Goal: Task Accomplishment & Management: Complete application form

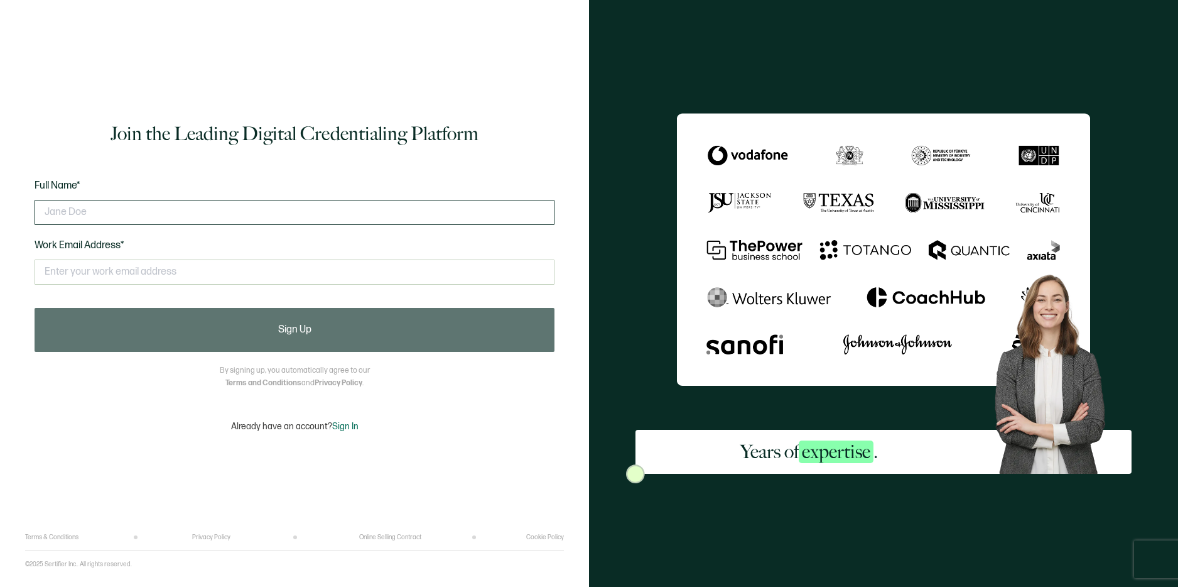
click at [393, 212] on input "text" at bounding box center [295, 212] width 520 height 25
type input "[PERSON_NAME]"
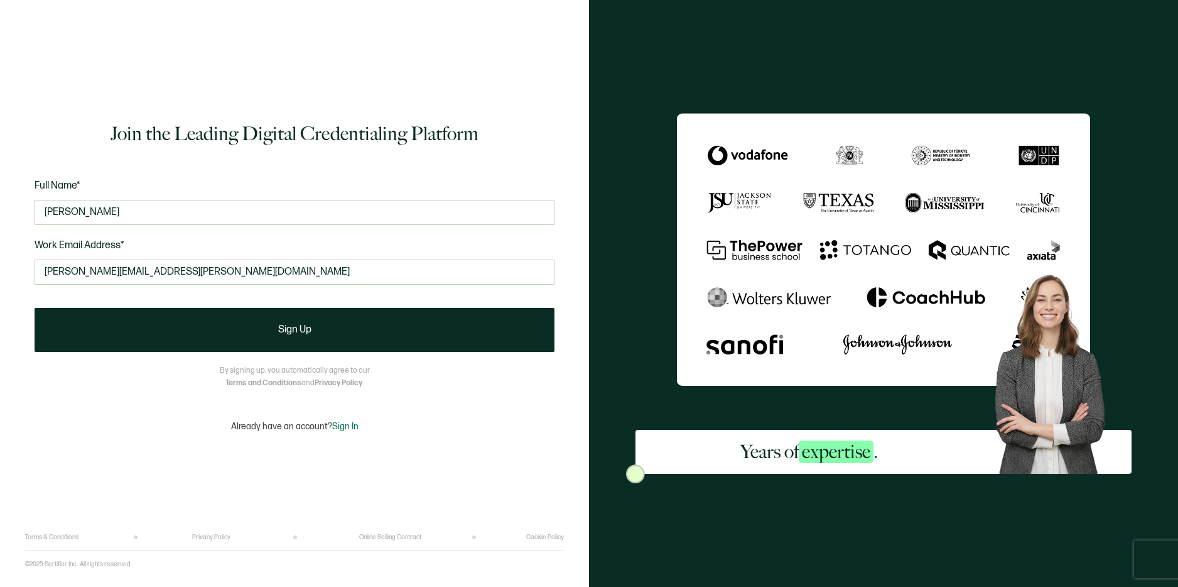
type input "[PERSON_NAME][EMAIL_ADDRESS][PERSON_NAME][DOMAIN_NAME]"
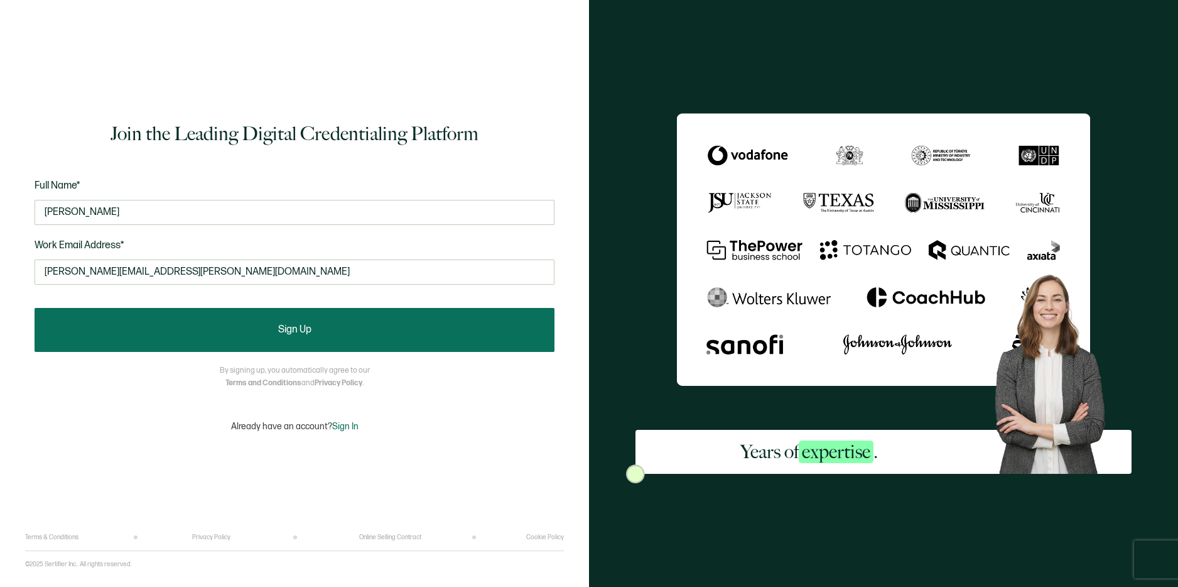
click at [261, 328] on button "Sign Up" at bounding box center [295, 330] width 520 height 44
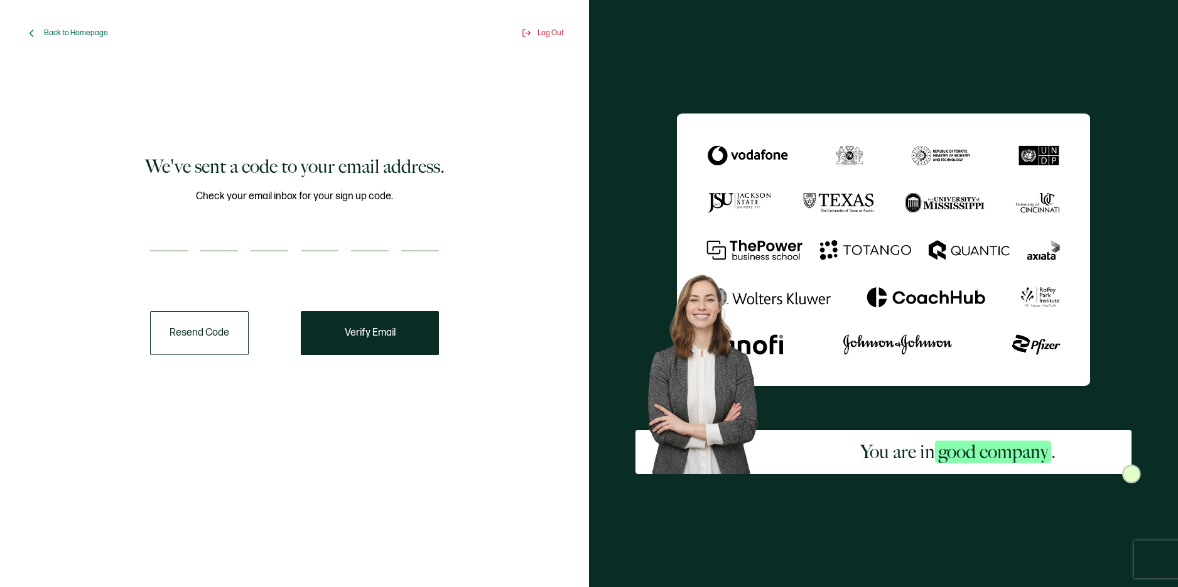
click at [183, 242] on input "number" at bounding box center [169, 238] width 38 height 25
type input "2"
type input "1"
type input "2"
type input "0"
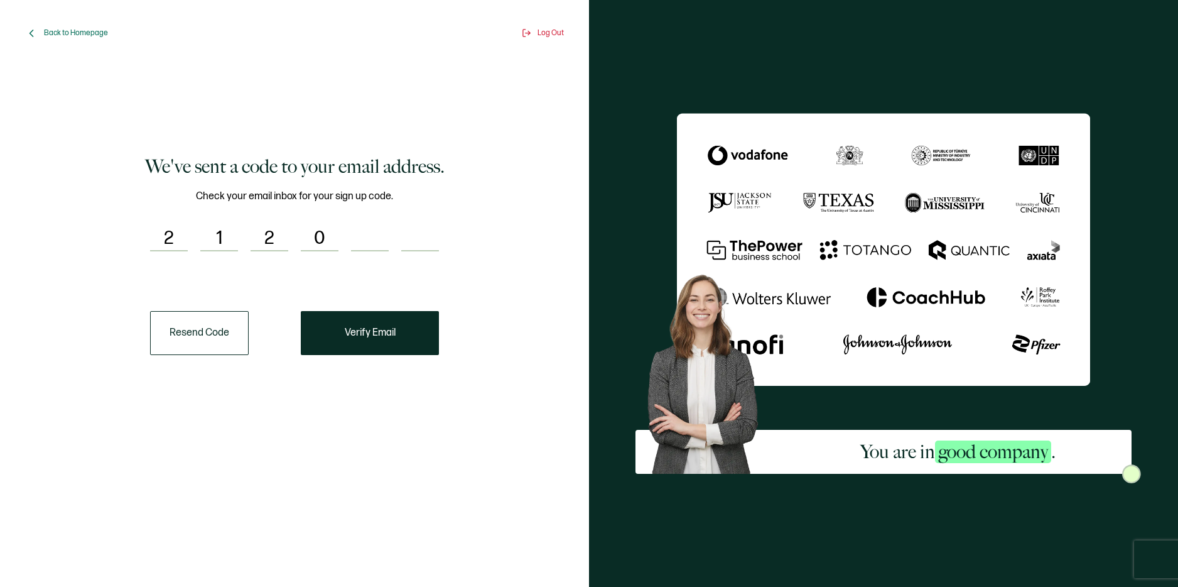
type input "2"
type input "4"
click at [366, 328] on span "Verify Email" at bounding box center [370, 333] width 51 height 10
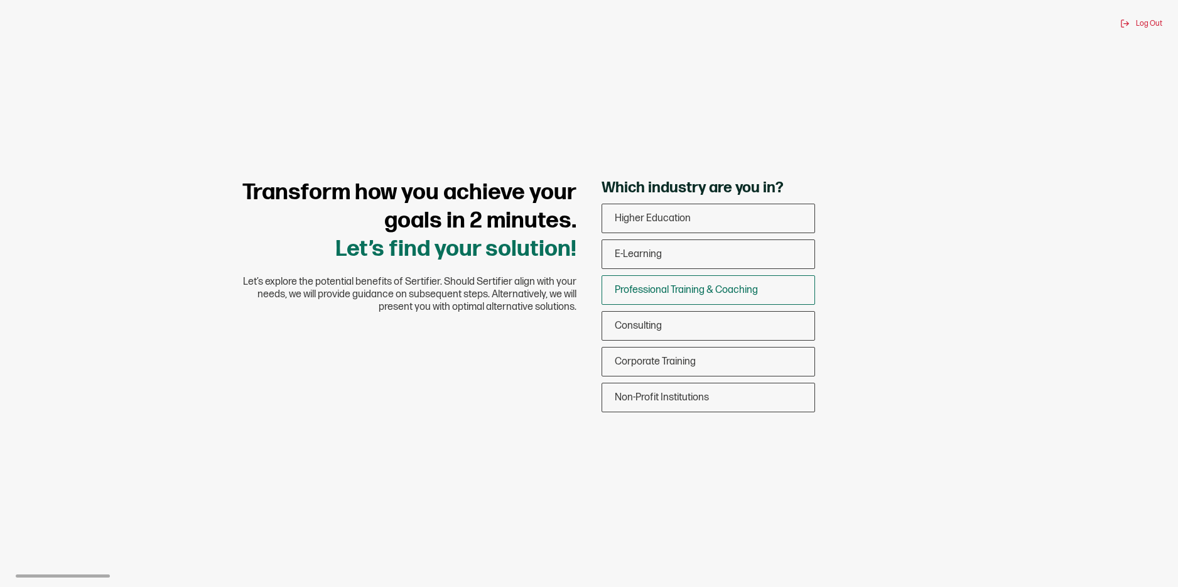
click at [670, 290] on span "Professional Training & Coaching" at bounding box center [686, 290] width 143 height 12
click at [0, 0] on input "Professional Training & Coaching" at bounding box center [0, 0] width 0 height 0
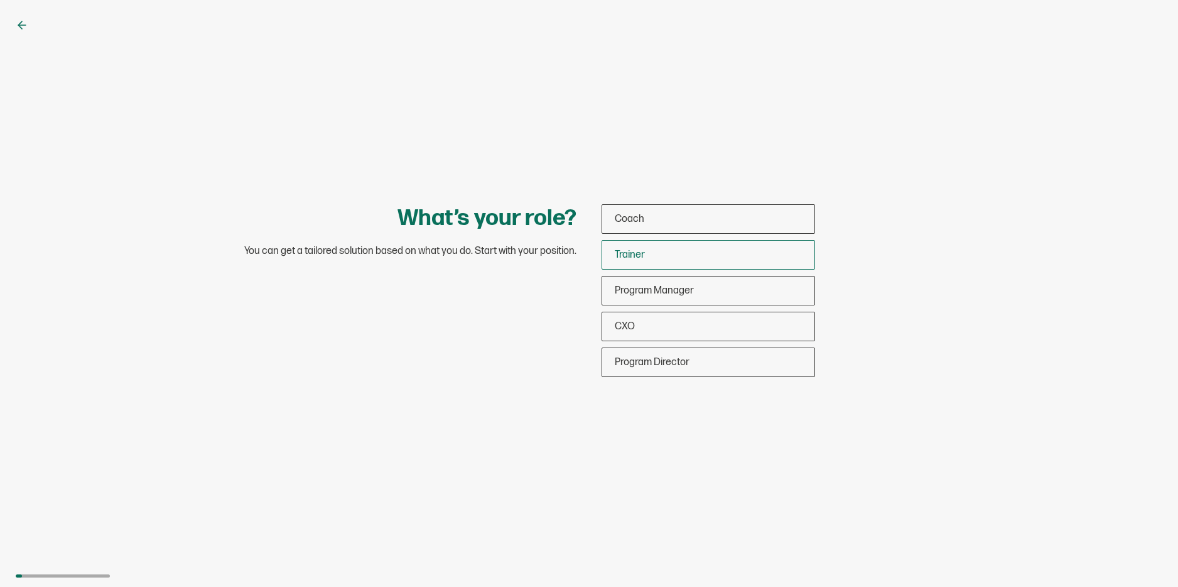
click at [648, 249] on div "Trainer" at bounding box center [708, 255] width 212 height 30
click at [0, 0] on input "Trainer" at bounding box center [0, 0] width 0 height 0
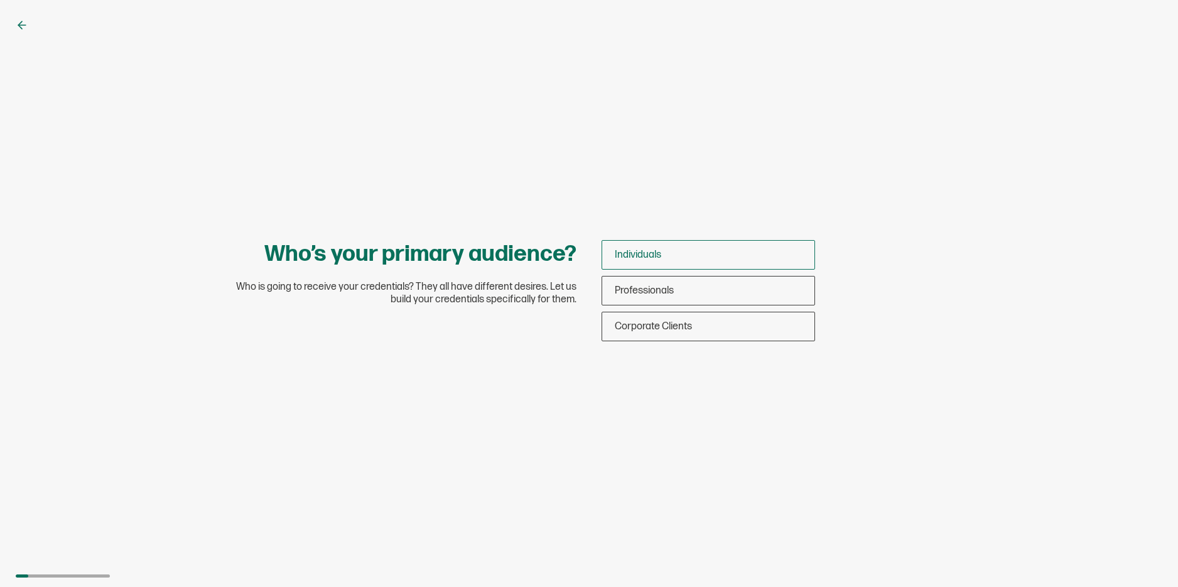
click at [690, 249] on div "Individuals" at bounding box center [708, 255] width 212 height 30
click at [0, 0] on input "Individuals" at bounding box center [0, 0] width 0 height 0
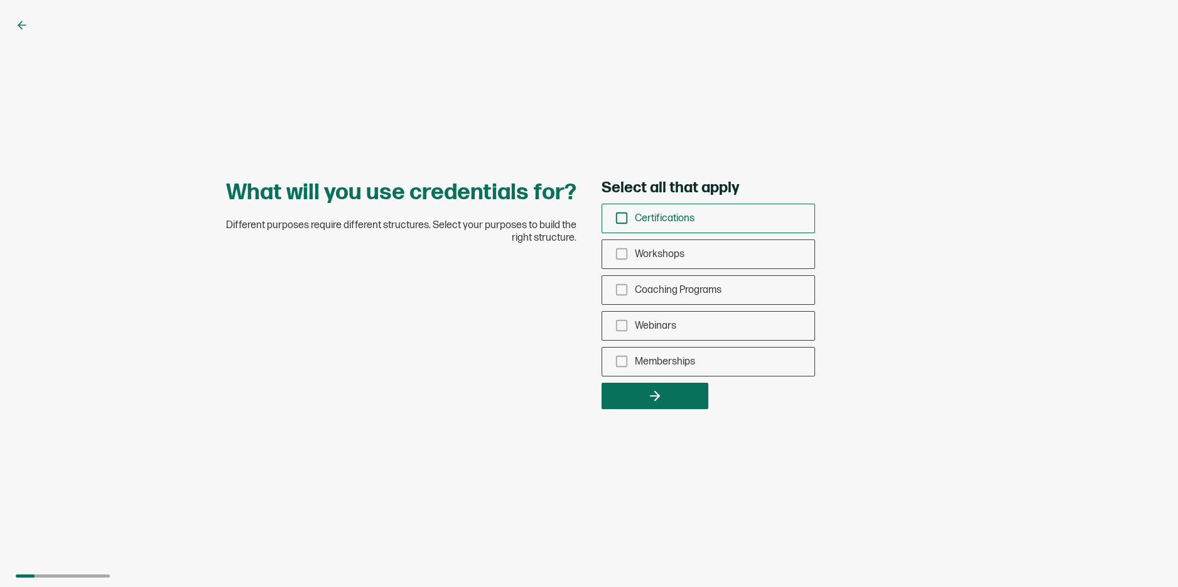
click at [668, 219] on span "Certifications" at bounding box center [665, 218] width 60 height 12
click at [0, 0] on input "Certifications" at bounding box center [0, 0] width 0 height 0
click at [654, 256] on span "Workshops" at bounding box center [660, 254] width 50 height 12
click at [0, 0] on input "Workshops" at bounding box center [0, 0] width 0 height 0
click at [655, 327] on span "Webinars" at bounding box center [655, 326] width 41 height 12
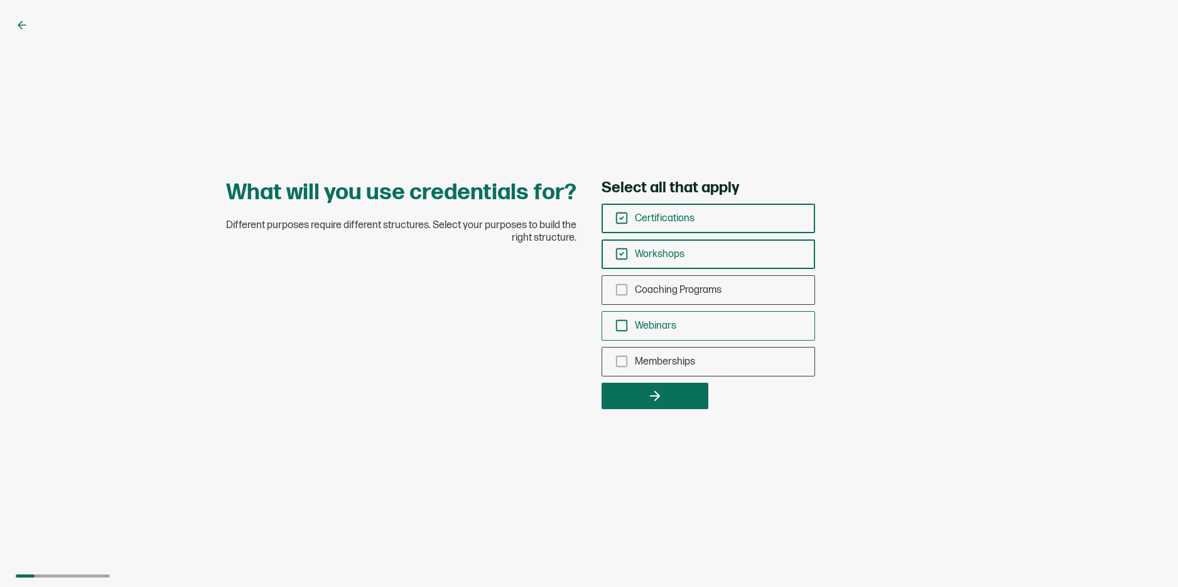
click at [0, 0] on input "Webinars" at bounding box center [0, 0] width 0 height 0
click at [690, 287] on span "Coaching Programs" at bounding box center [678, 290] width 87 height 12
click at [0, 0] on input "Coaching Programs" at bounding box center [0, 0] width 0 height 0
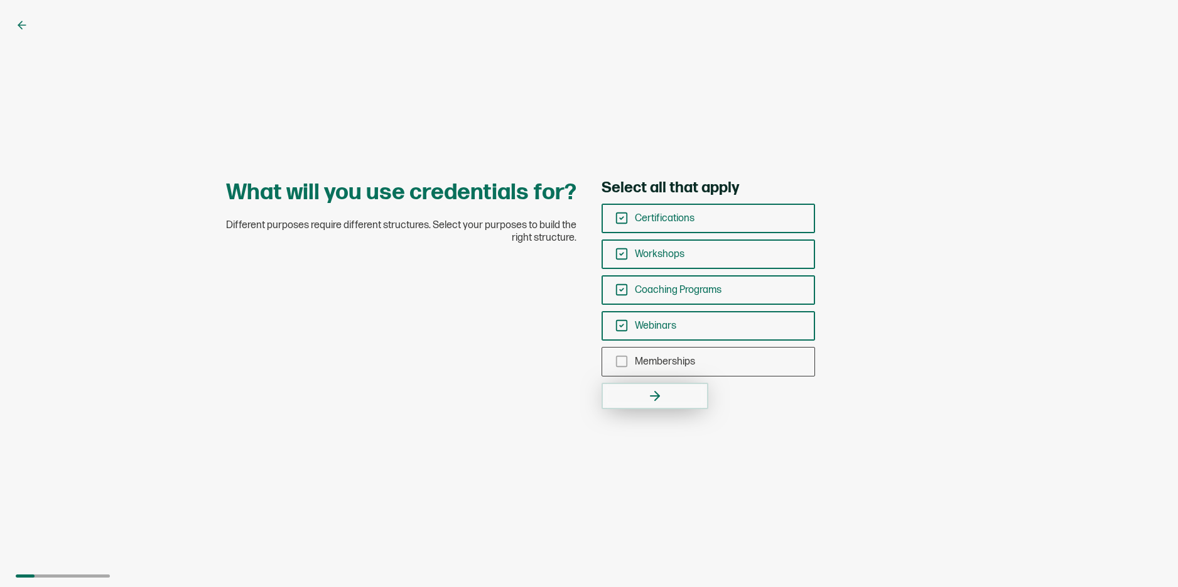
click at [676, 392] on button "button" at bounding box center [655, 396] width 107 height 26
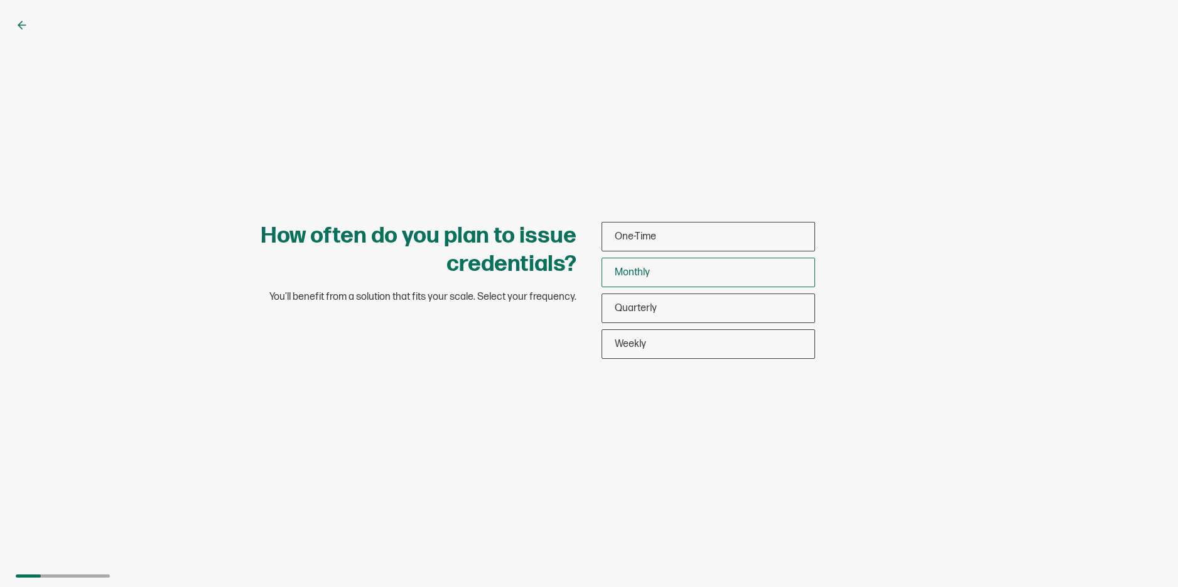
click at [648, 269] on span "Monthly" at bounding box center [632, 272] width 35 height 12
click at [0, 0] on input "Monthly" at bounding box center [0, 0] width 0 height 0
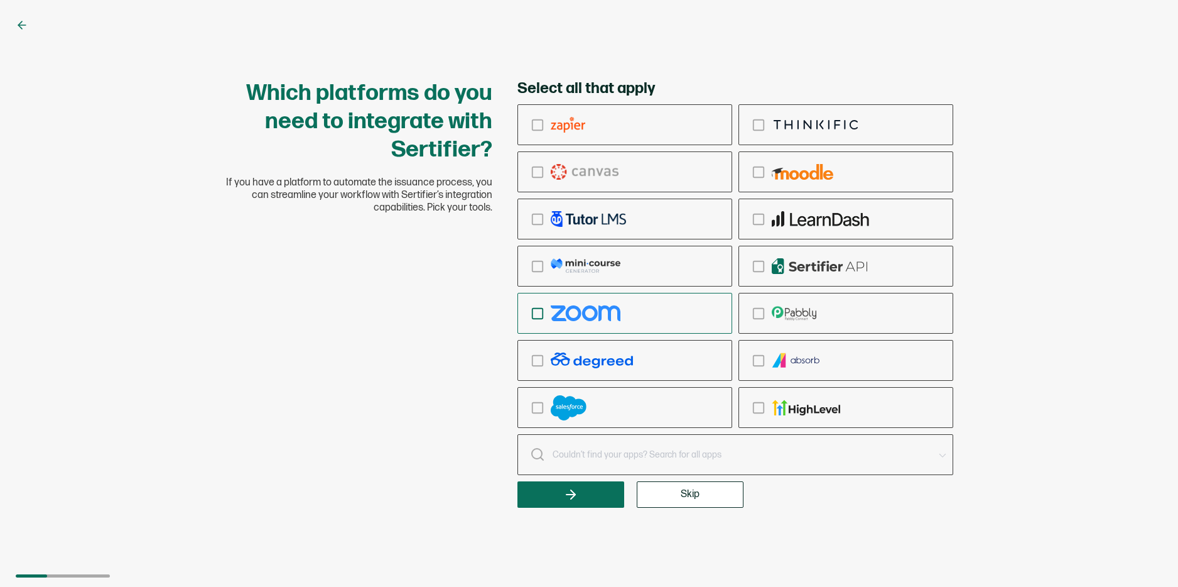
click at [563, 312] on img "checkbox-group" at bounding box center [586, 313] width 70 height 16
click at [0, 0] on input "checkbox-group" at bounding box center [0, 0] width 0 height 0
click at [642, 411] on div "checkbox-group" at bounding box center [625, 408] width 214 height 30
click at [0, 0] on input "checkbox-group" at bounding box center [0, 0] width 0 height 0
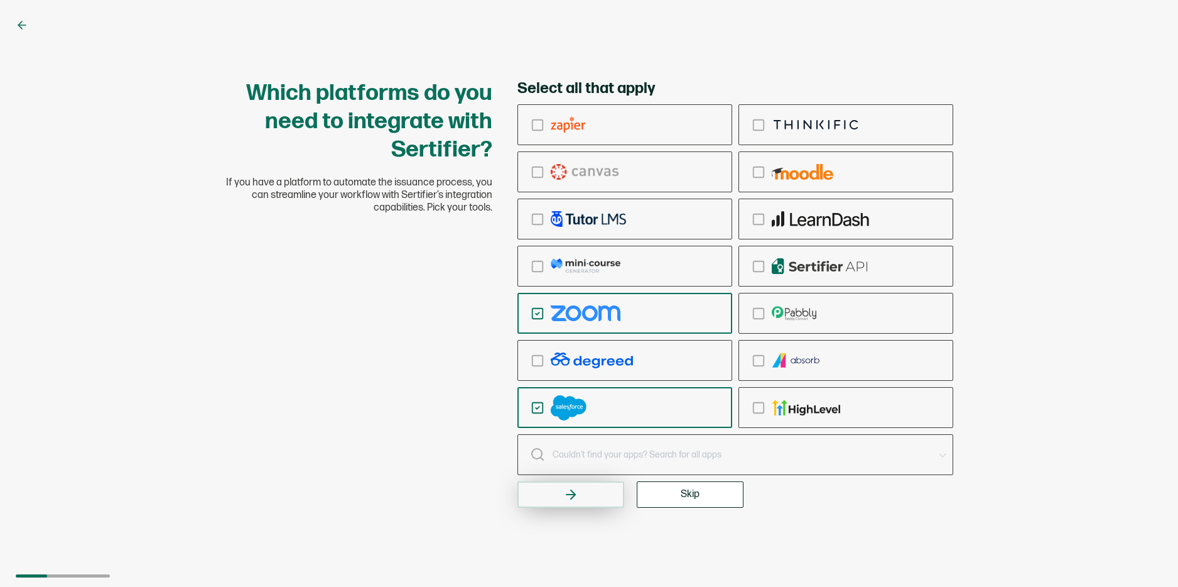
click at [568, 494] on icon "button" at bounding box center [571, 494] width 9 height 0
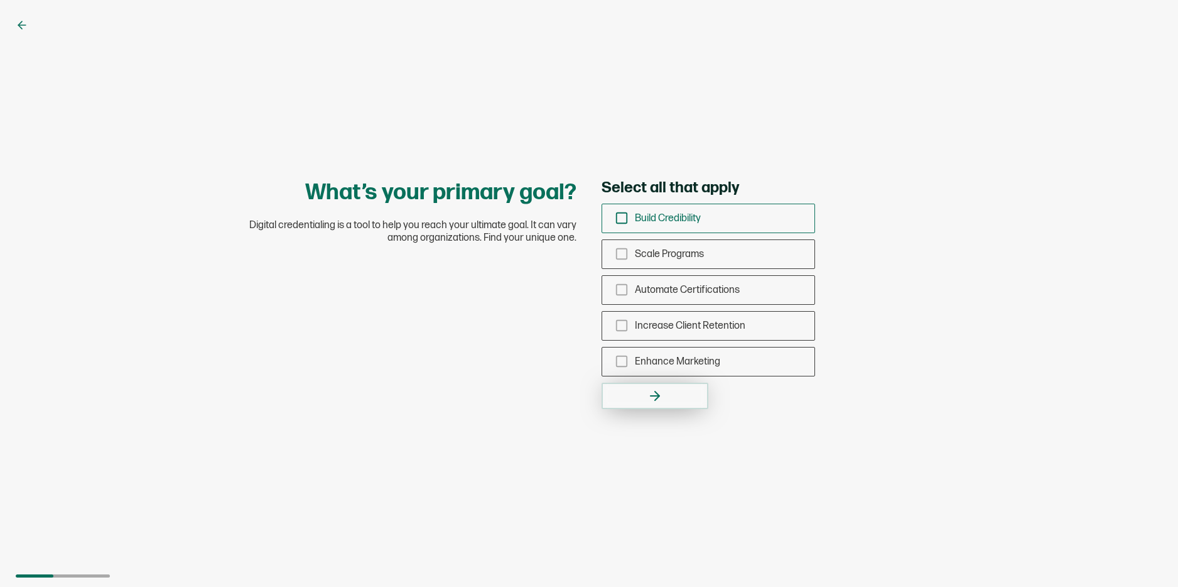
click at [661, 222] on span "Build Credibility" at bounding box center [668, 218] width 66 height 12
click at [0, 0] on input "Build Credibility" at bounding box center [0, 0] width 0 height 0
click at [668, 253] on span "Scale Programs" at bounding box center [669, 254] width 69 height 12
click at [0, 0] on input "Scale Programs" at bounding box center [0, 0] width 0 height 0
click at [690, 286] on span "Automate Certifications" at bounding box center [687, 290] width 105 height 12
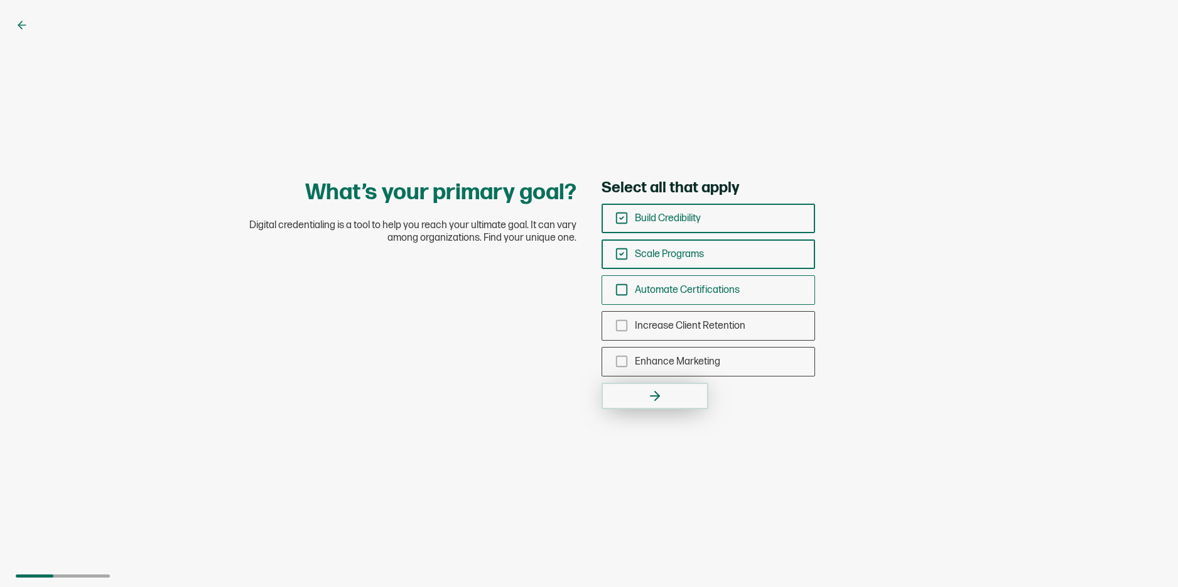
click at [0, 0] on input "Automate Certifications" at bounding box center [0, 0] width 0 height 0
click at [695, 328] on span "Increase Client Retention" at bounding box center [690, 326] width 111 height 12
click at [0, 0] on input "Increase Client Retention" at bounding box center [0, 0] width 0 height 0
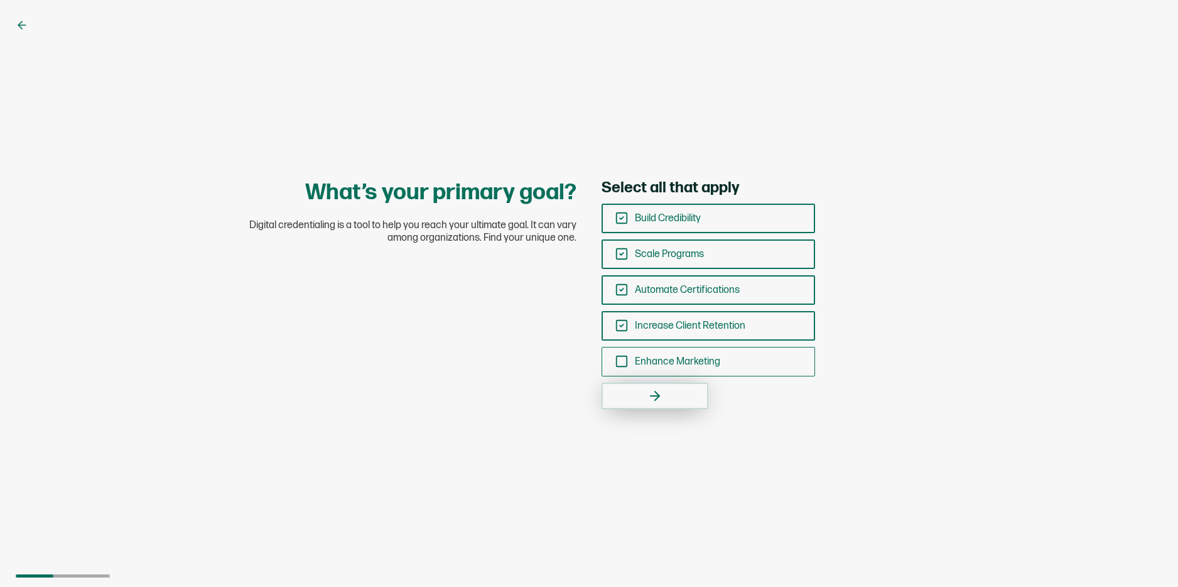
click at [693, 359] on span "Enhance Marketing" at bounding box center [677, 361] width 85 height 12
click at [0, 0] on input "Enhance Marketing" at bounding box center [0, 0] width 0 height 0
click at [676, 400] on button "button" at bounding box center [655, 396] width 107 height 26
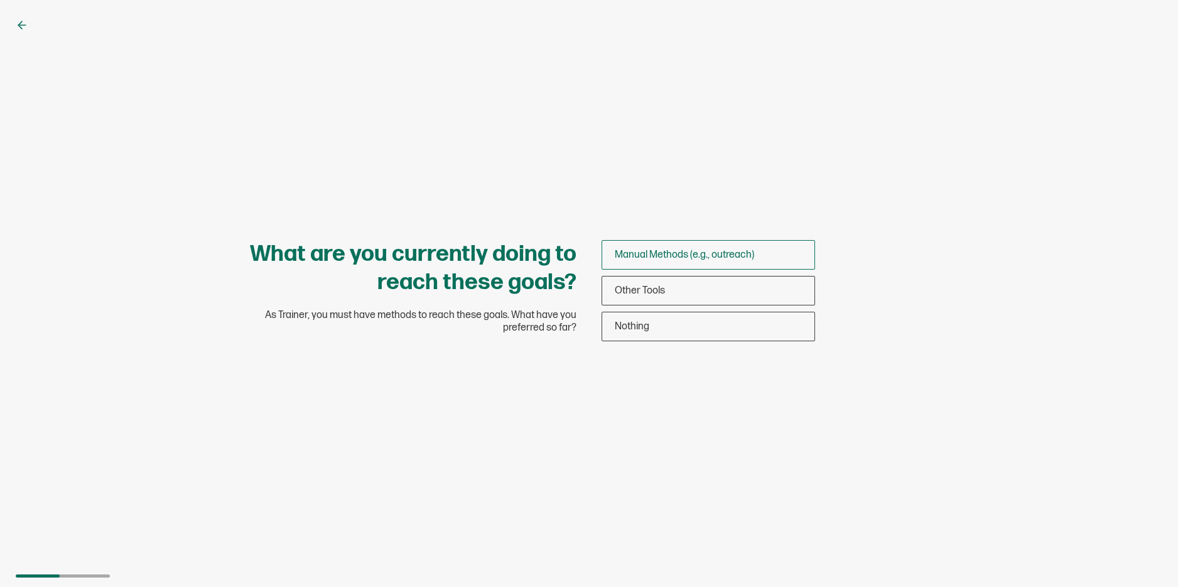
click at [669, 260] on div "Manual Methods (e.g., outreach)" at bounding box center [708, 255] width 212 height 30
click at [0, 0] on input "Manual Methods (e.g., outreach)" at bounding box center [0, 0] width 0 height 0
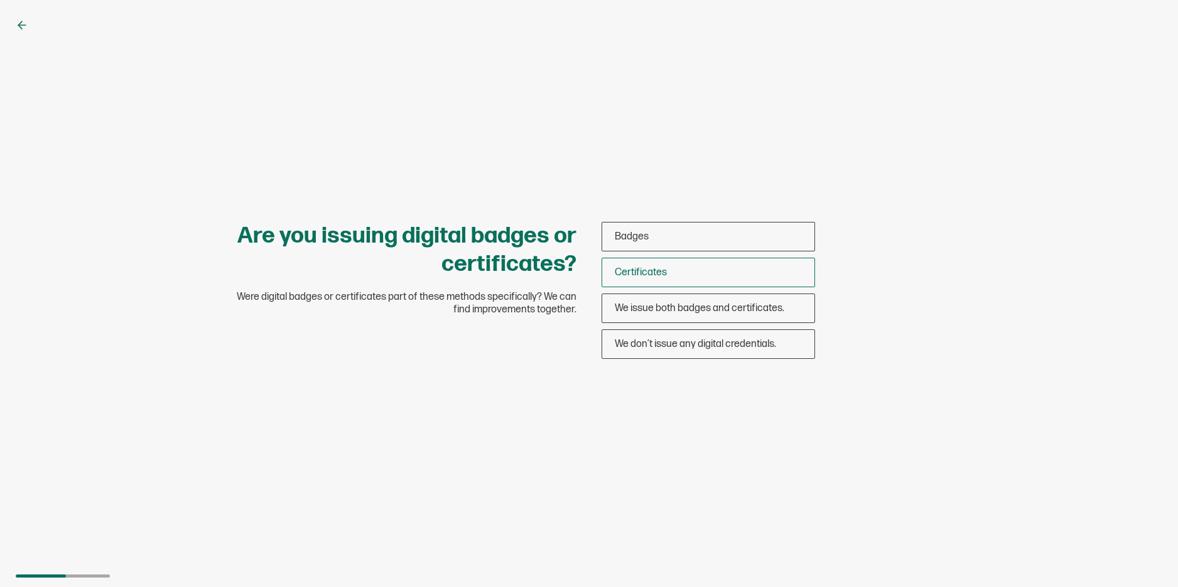
click at [660, 285] on div "Certificates" at bounding box center [708, 273] width 212 height 30
click at [0, 0] on input "Certificates" at bounding box center [0, 0] width 0 height 0
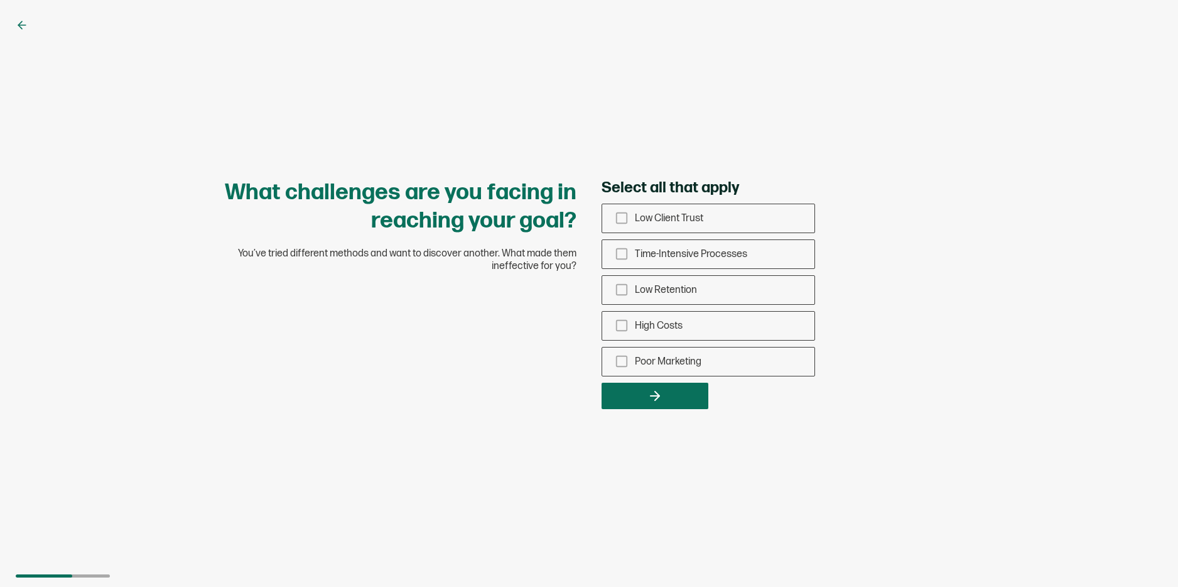
click at [23, 24] on icon at bounding box center [22, 25] width 13 height 13
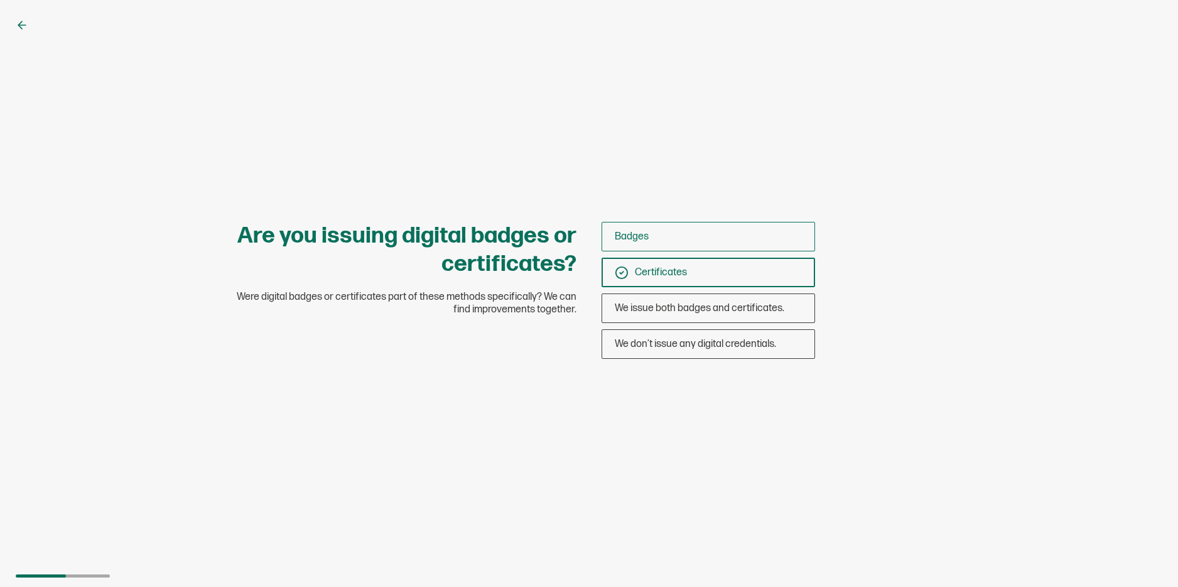
click at [671, 244] on div "Badges" at bounding box center [708, 237] width 212 height 30
click at [0, 0] on input "Badges" at bounding box center [0, 0] width 0 height 0
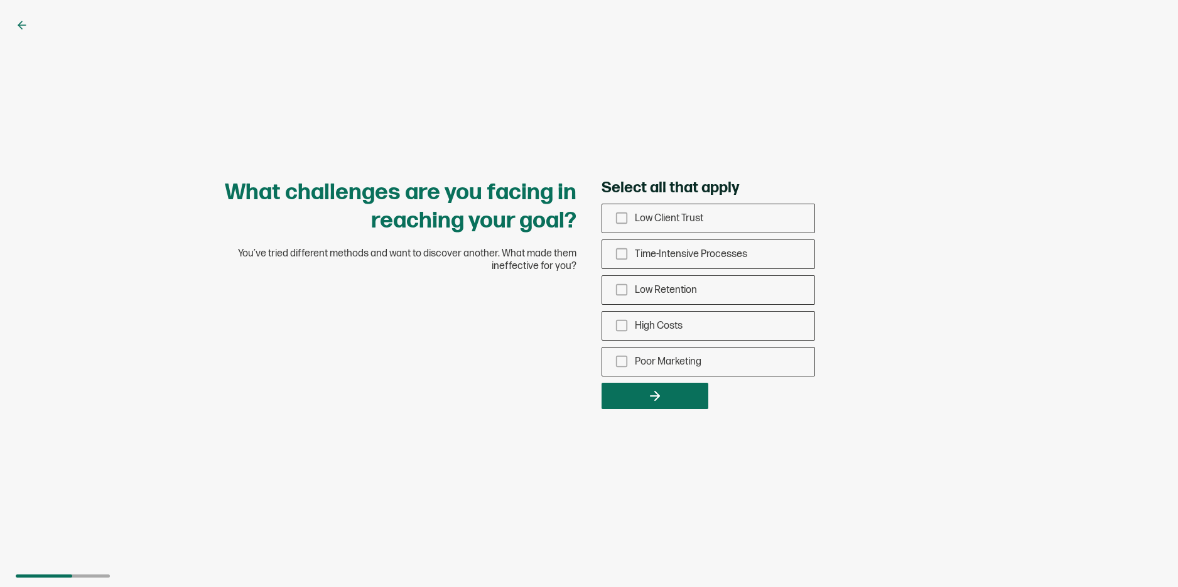
click at [22, 23] on icon at bounding box center [22, 25] width 13 height 13
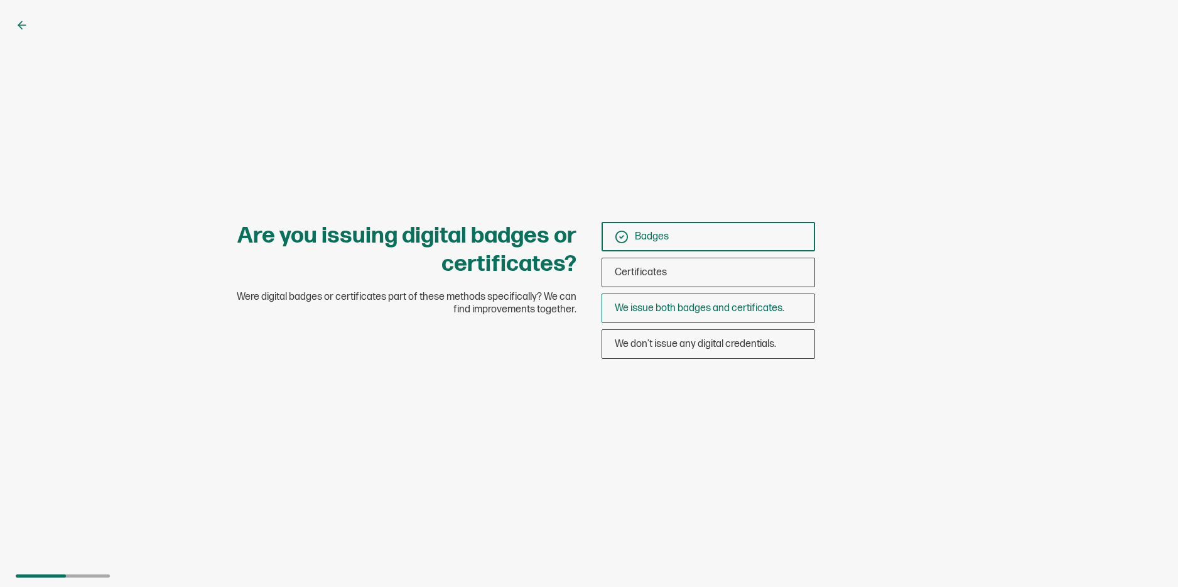
click at [759, 313] on span "We issue both badges and certificates." at bounding box center [700, 308] width 170 height 12
click at [0, 0] on input "We issue both badges and certificates." at bounding box center [0, 0] width 0 height 0
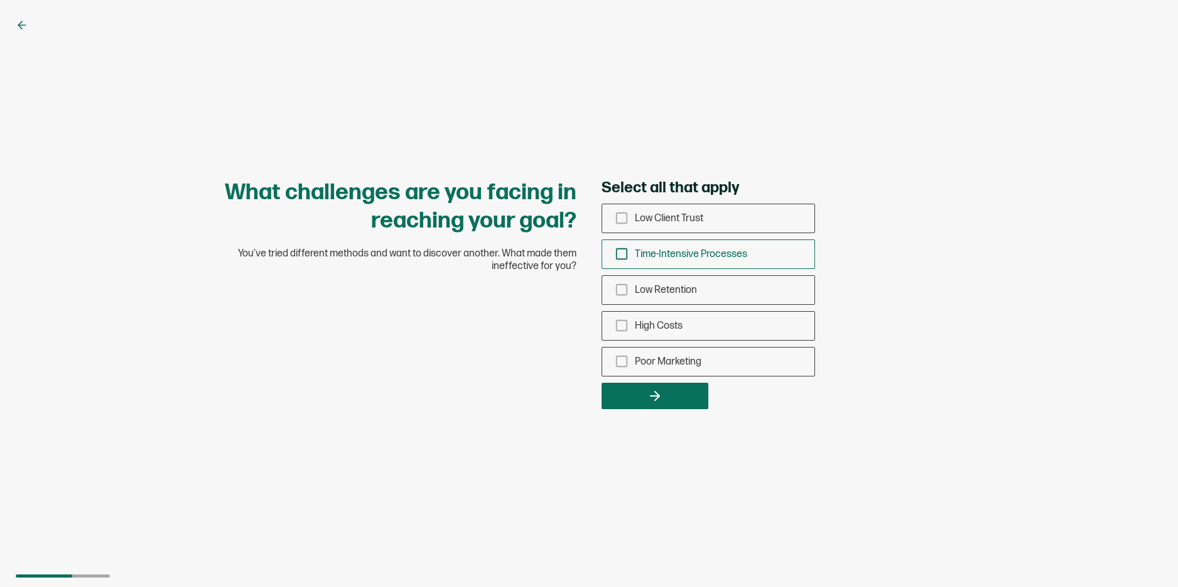
click at [696, 258] on span "Time-Intensive Processes" at bounding box center [691, 254] width 112 height 12
click at [0, 0] on input "Time-Intensive Processes" at bounding box center [0, 0] width 0 height 0
click at [675, 364] on span "Poor Marketing" at bounding box center [668, 361] width 67 height 12
click at [0, 0] on input "Poor Marketing" at bounding box center [0, 0] width 0 height 0
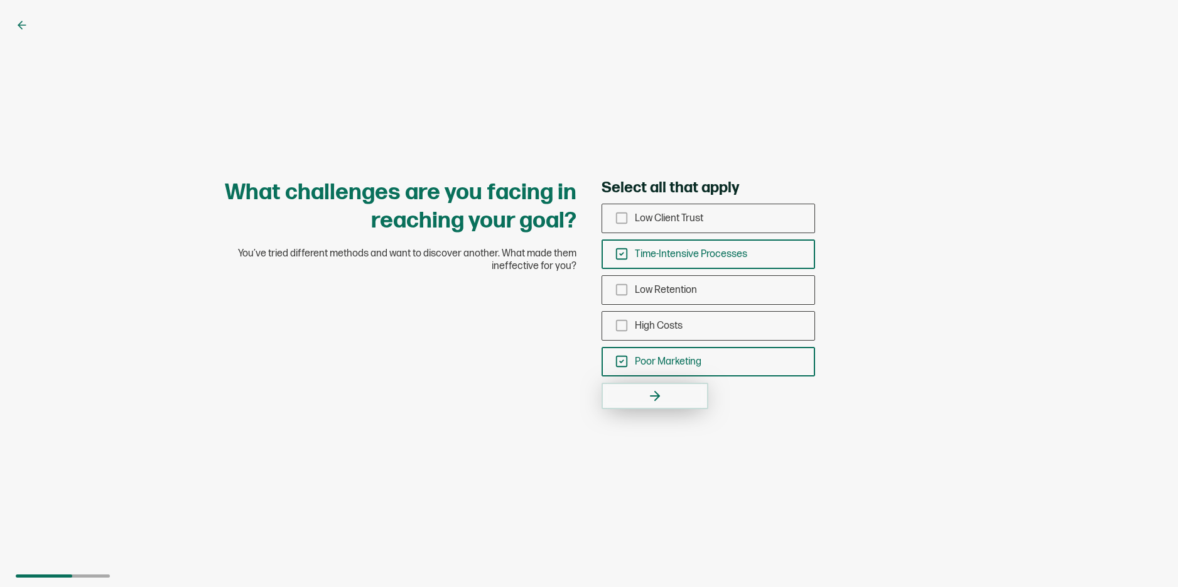
click at [673, 393] on button "button" at bounding box center [655, 396] width 107 height 26
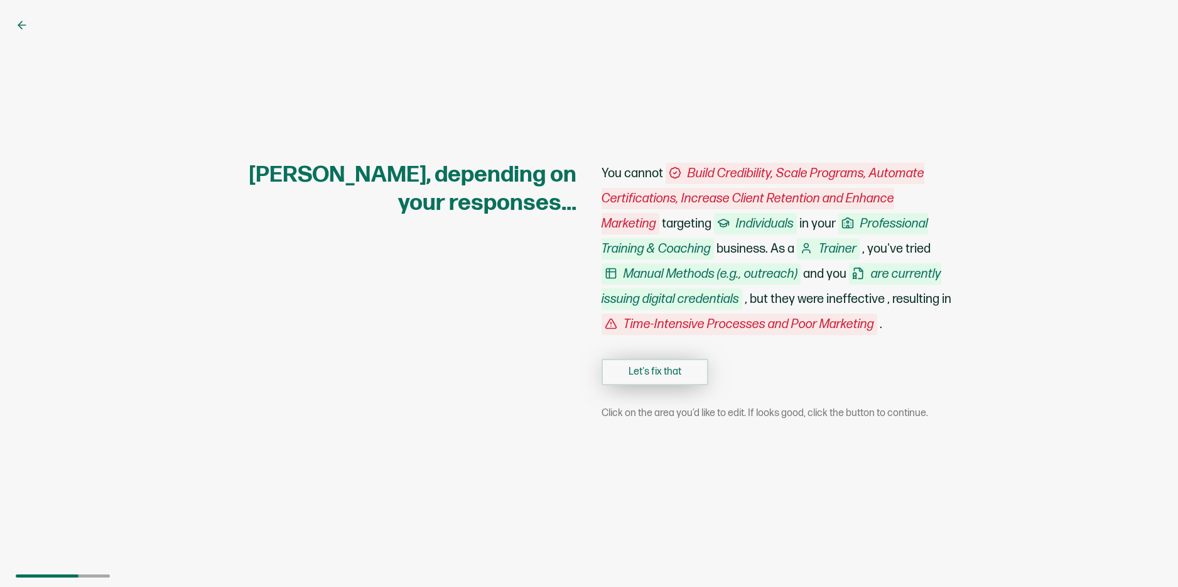
click at [652, 376] on button "Let's fix that" at bounding box center [655, 372] width 107 height 26
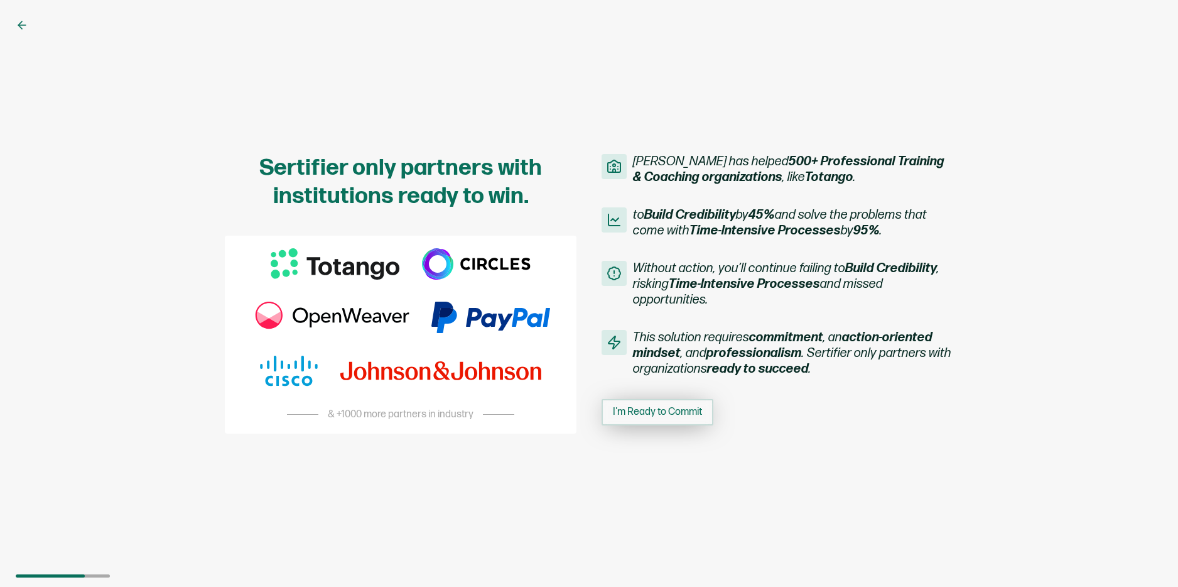
click at [680, 420] on button "I'm Ready to Commit" at bounding box center [658, 412] width 112 height 26
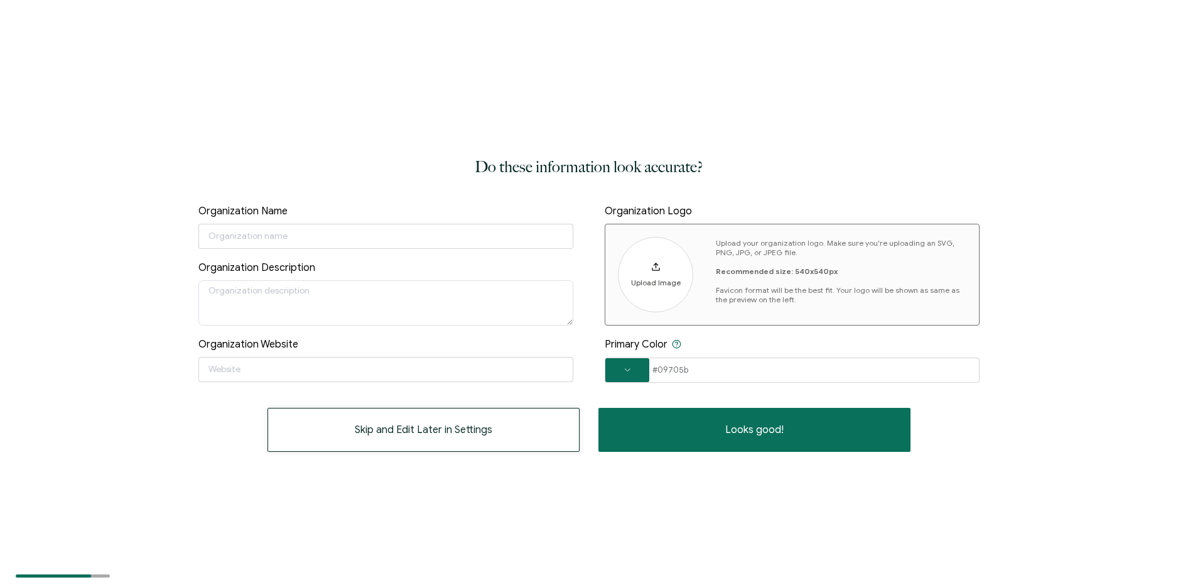
click at [494, 427] on button "Skip and Edit Later in Settings" at bounding box center [424, 430] width 312 height 44
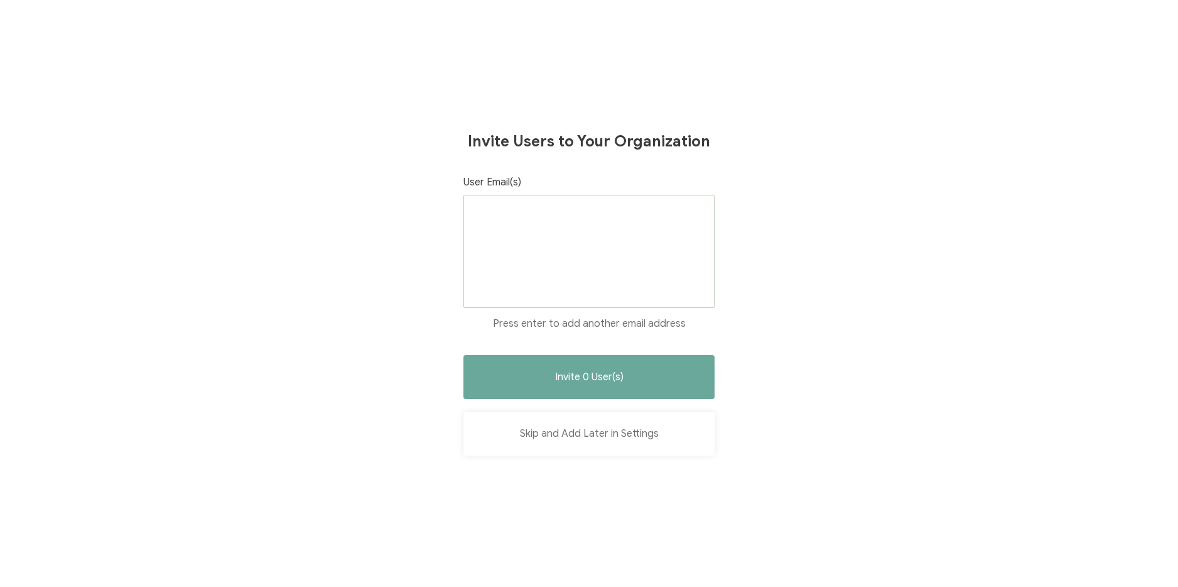
click at [623, 433] on button "Skip and Add Later in Settings" at bounding box center [589, 433] width 251 height 44
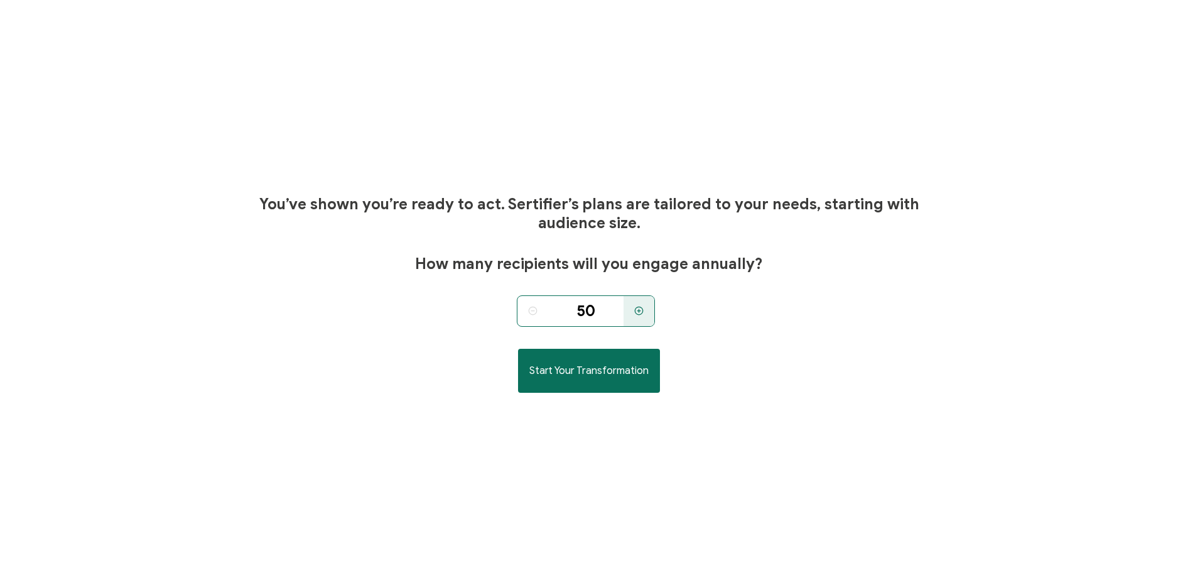
click at [588, 310] on input "50" at bounding box center [585, 310] width 75 height 31
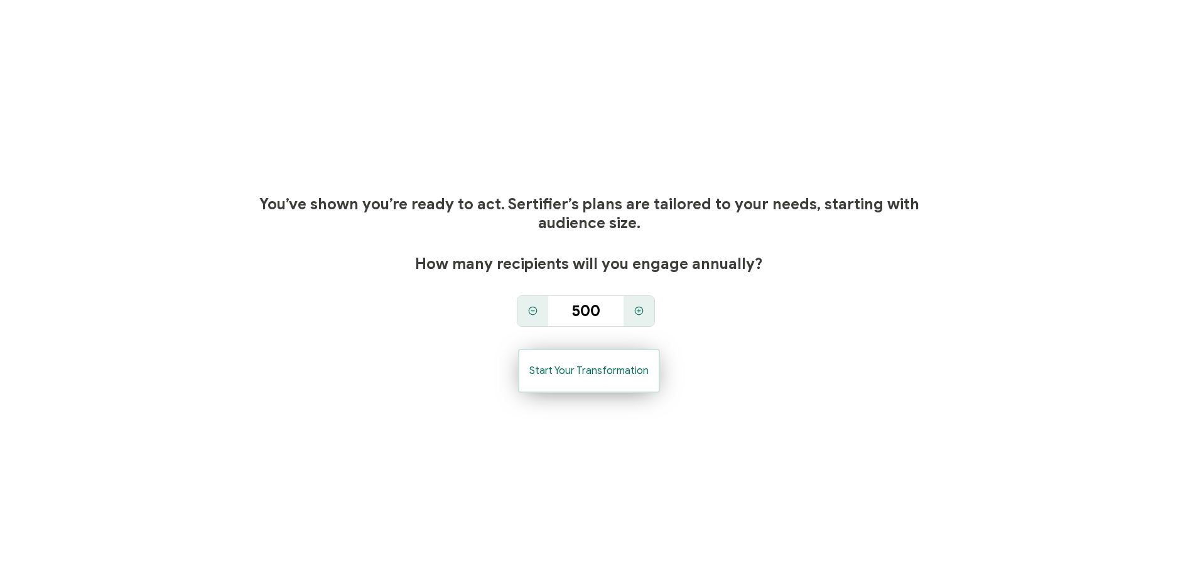
type input "500"
click at [589, 371] on span "Start Your Transformation" at bounding box center [588, 371] width 119 height 10
